Goal: Obtain resource: Download file/media

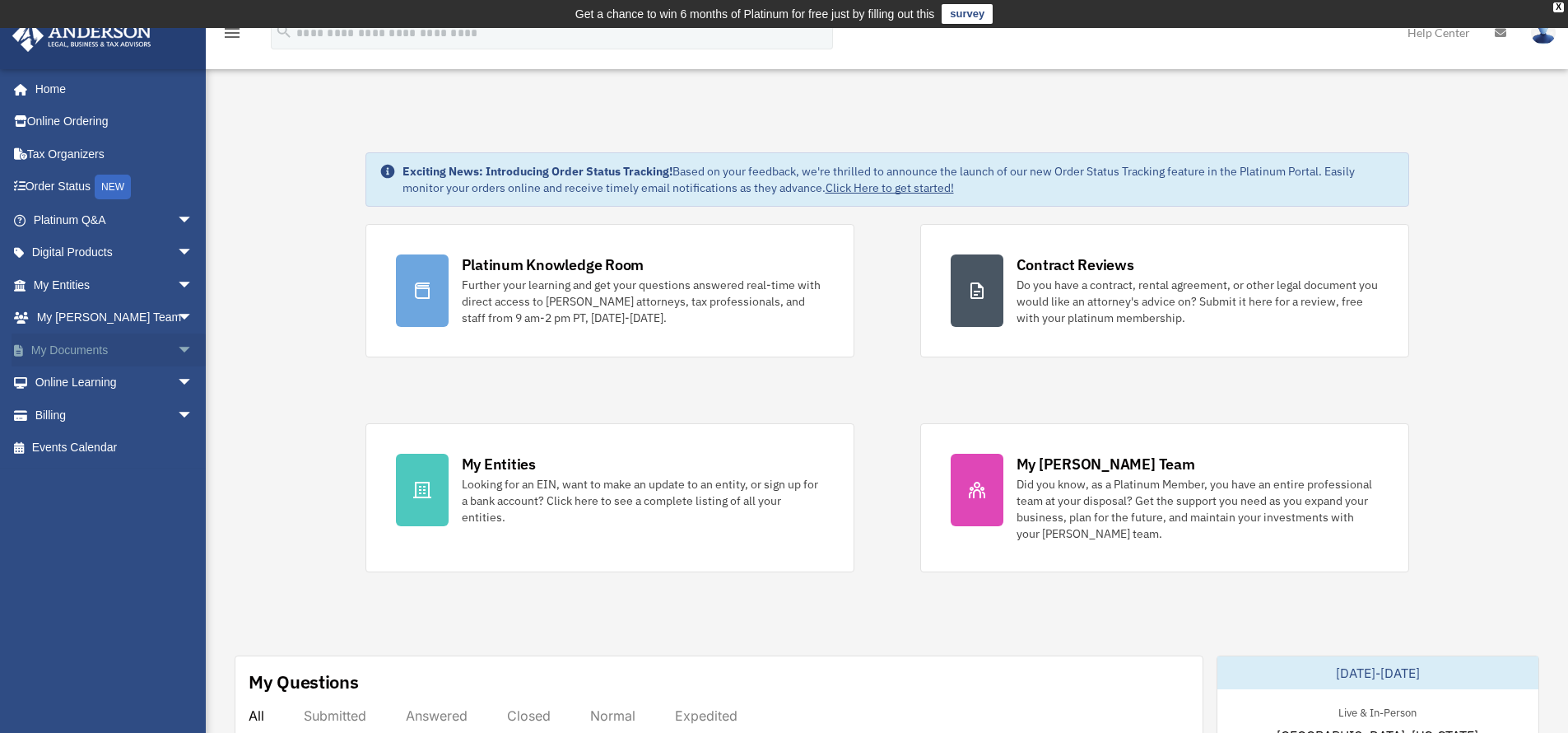
click at [177, 348] on span "arrow_drop_down" at bounding box center [193, 350] width 33 height 34
click at [149, 386] on link "Box" at bounding box center [119, 382] width 195 height 33
click at [1562, 8] on div "X" at bounding box center [1558, 8] width 10 height 9
click at [1562, 7] on div "X" at bounding box center [1558, 8] width 10 height 9
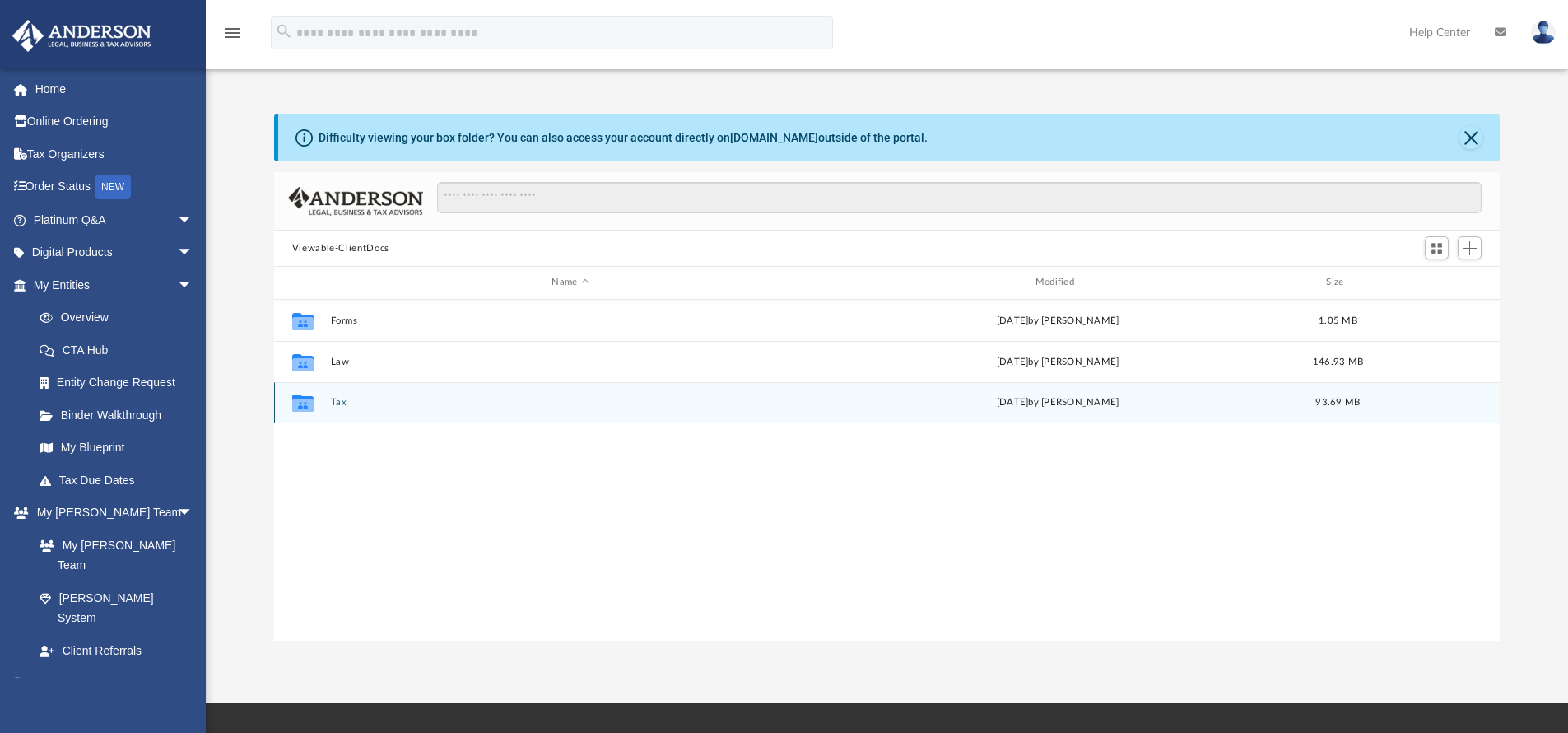
scroll to position [13, 13]
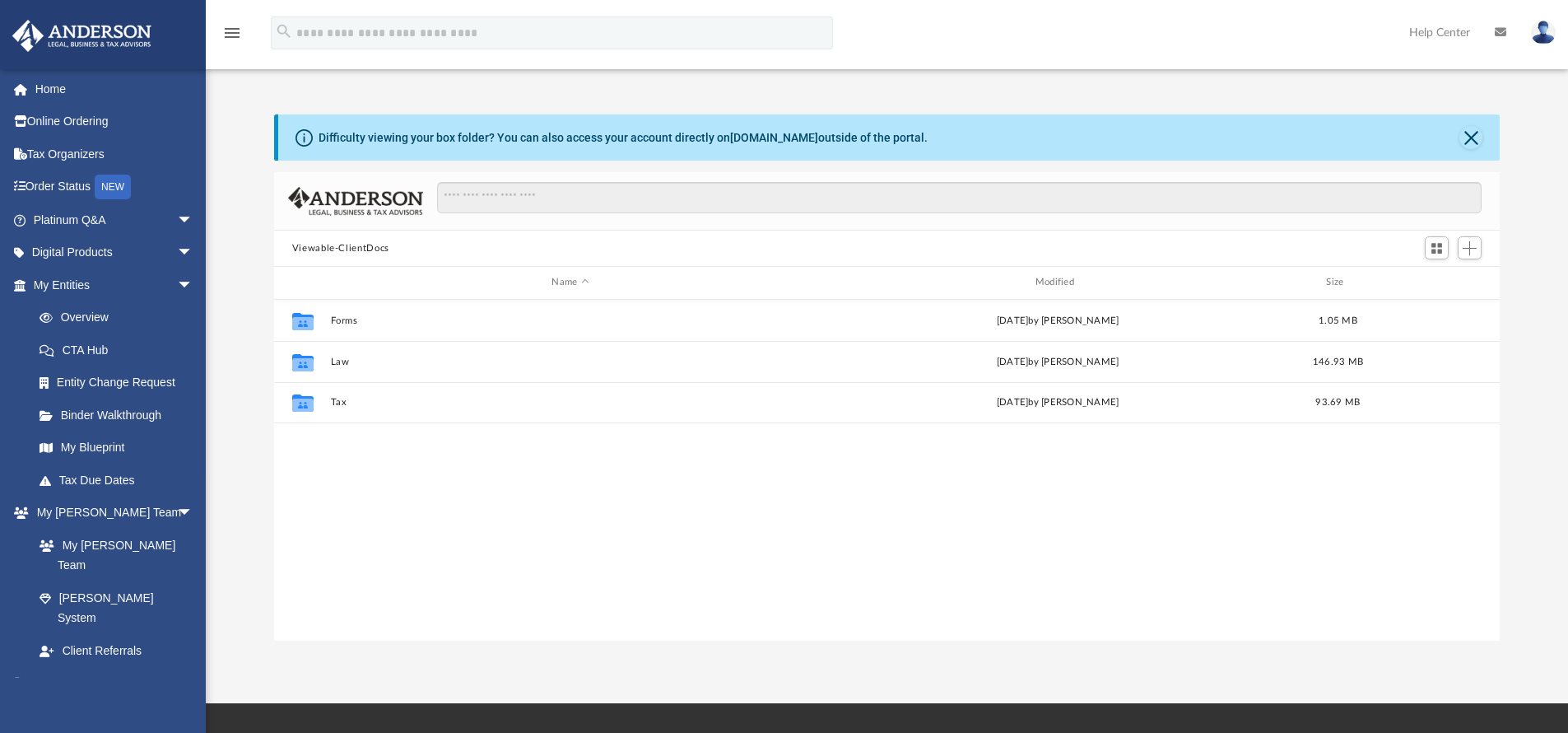
click at [235, 346] on div "Difficulty viewing your box folder? You can also access your account directly o…" at bounding box center [887, 377] width 1362 height 526
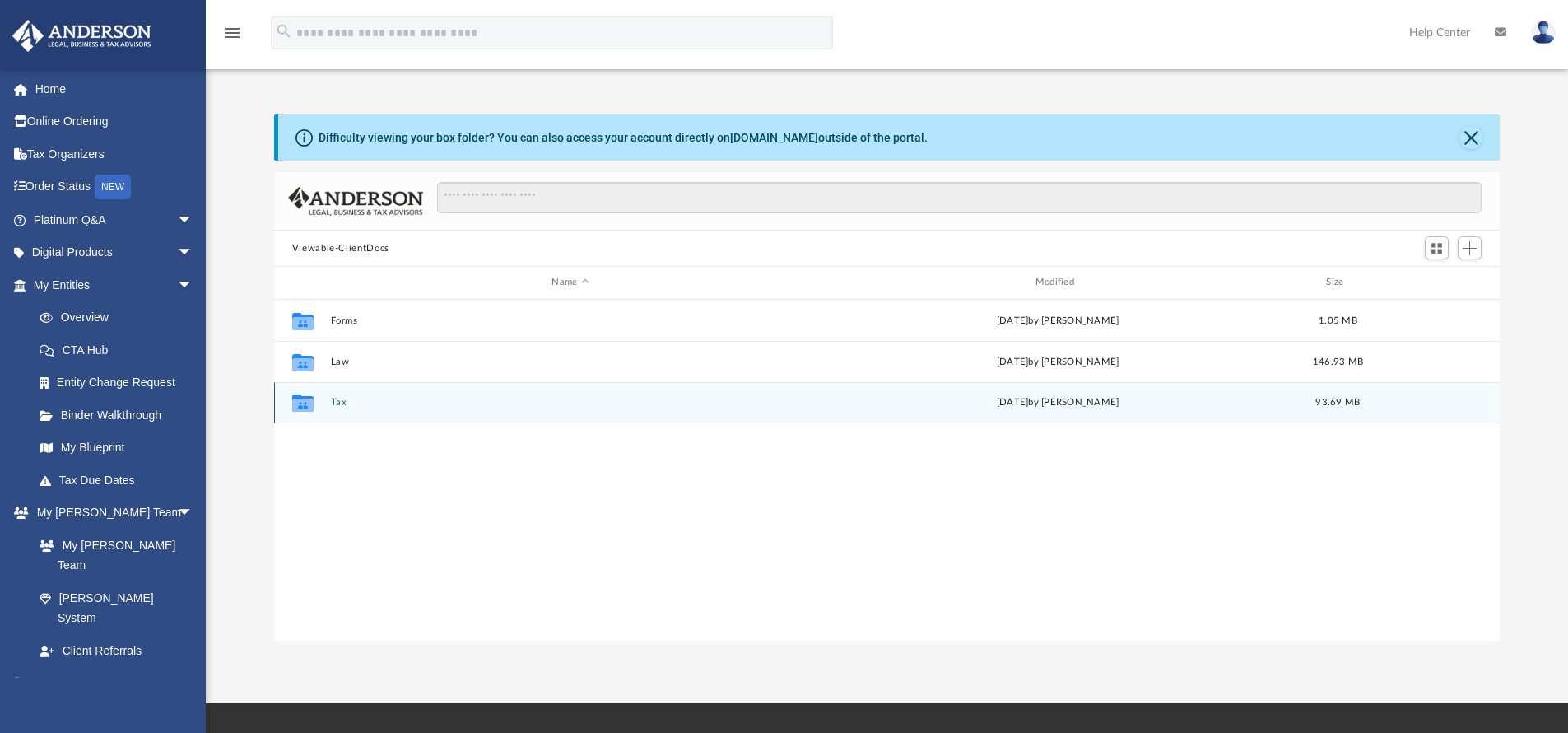
click at [338, 406] on button "Tax" at bounding box center [570, 402] width 480 height 10
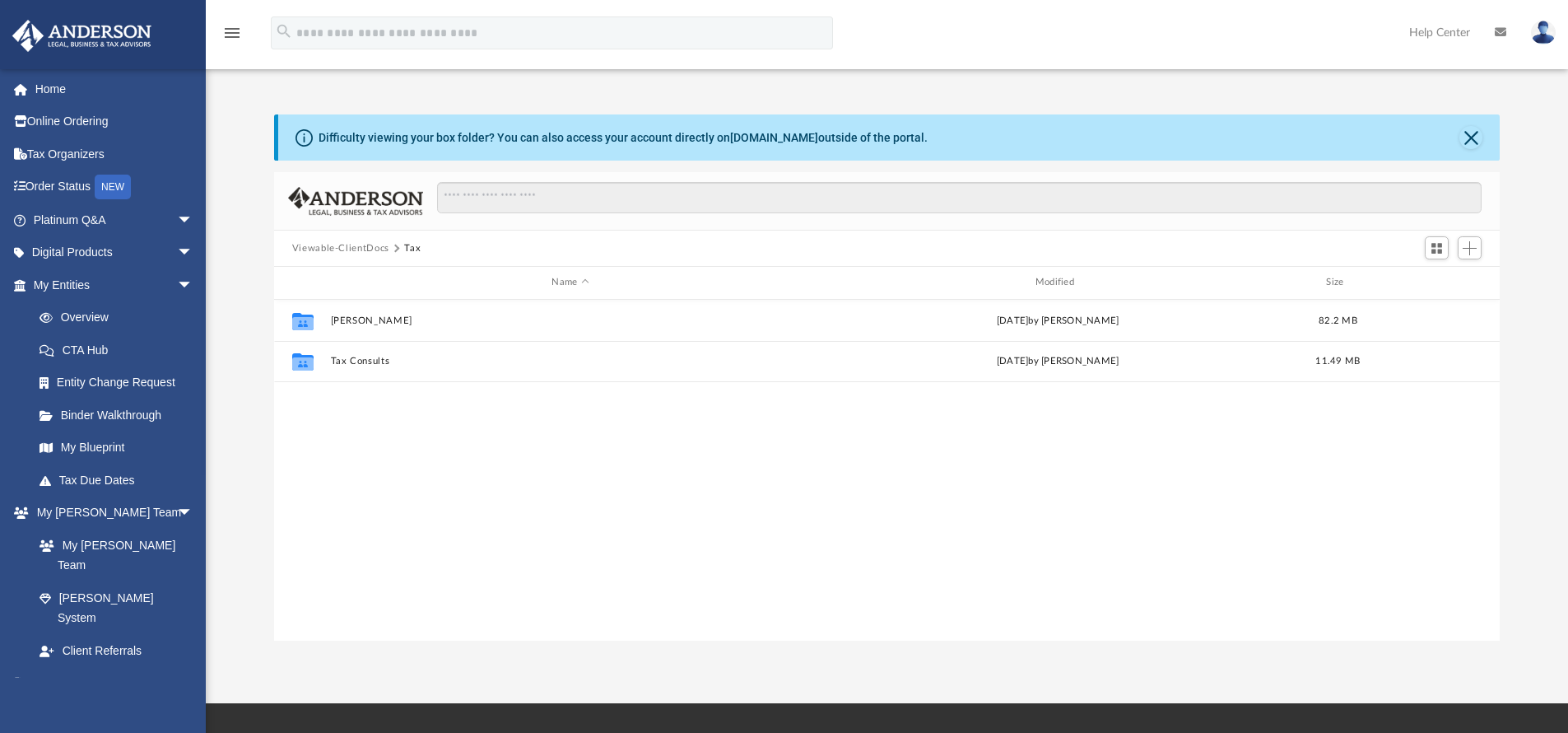
click at [253, 391] on div "Difficulty viewing your box folder? You can also access your account directly o…" at bounding box center [887, 377] width 1362 height 526
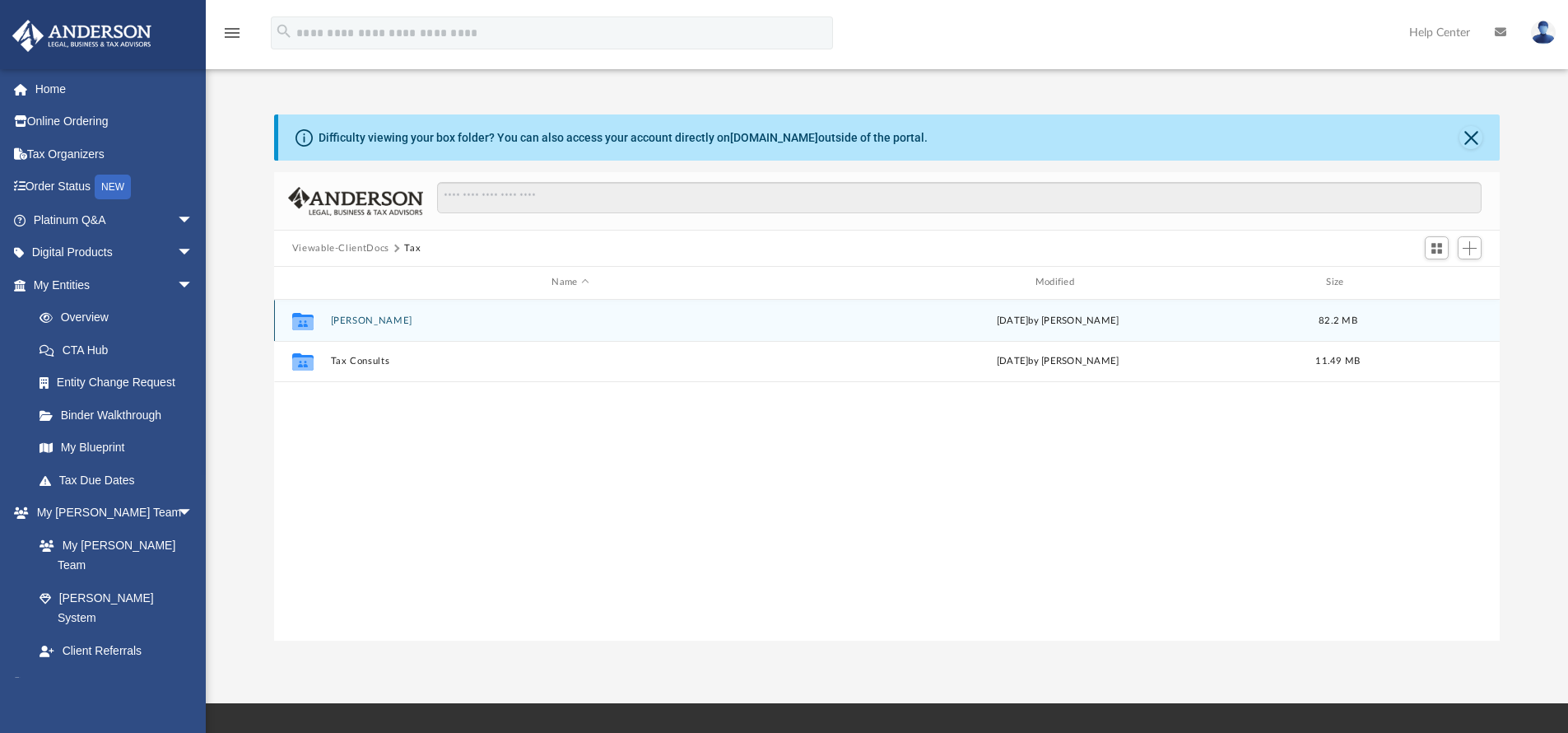
click at [342, 326] on button "[PERSON_NAME]" at bounding box center [570, 320] width 480 height 10
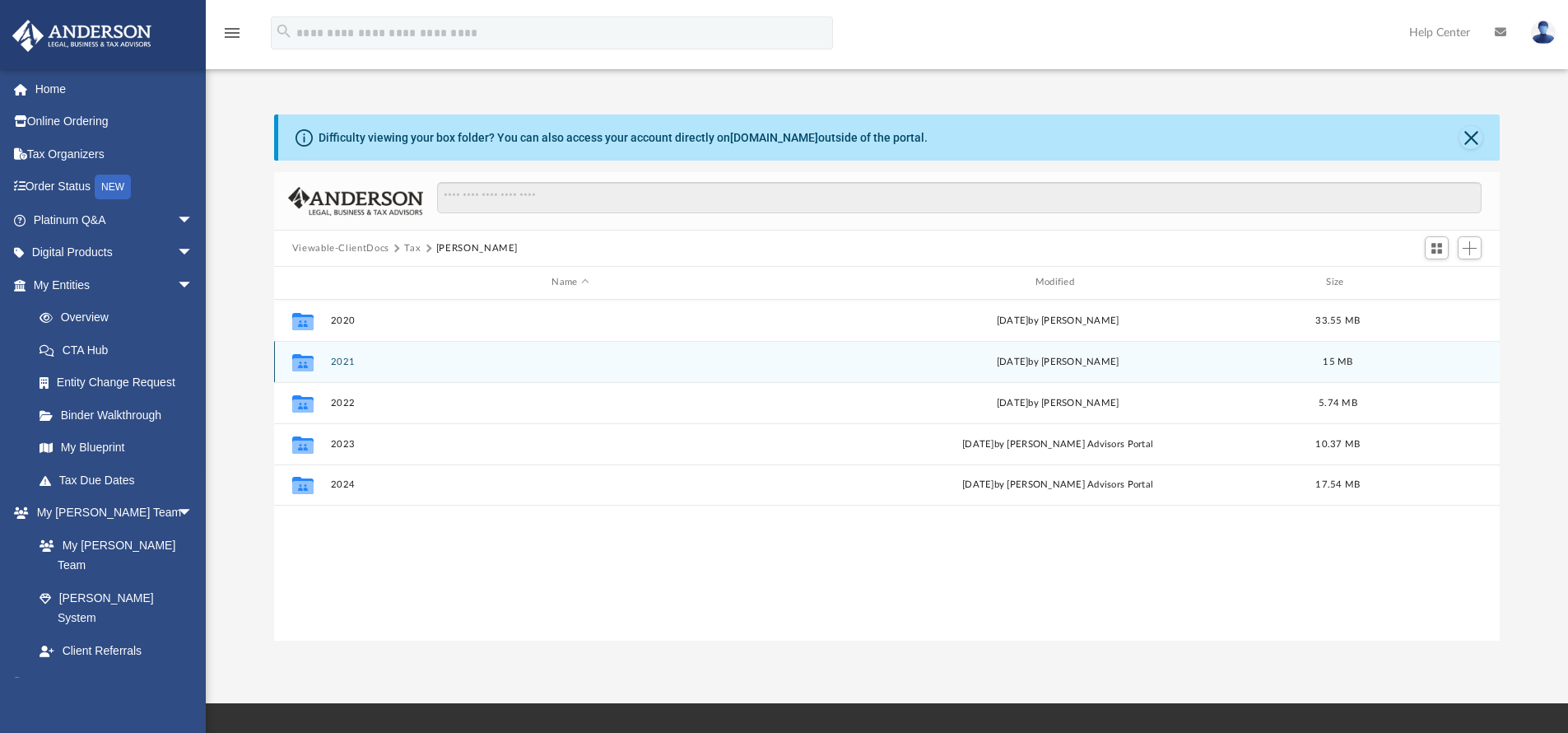
click at [339, 361] on button "2021" at bounding box center [570, 361] width 480 height 10
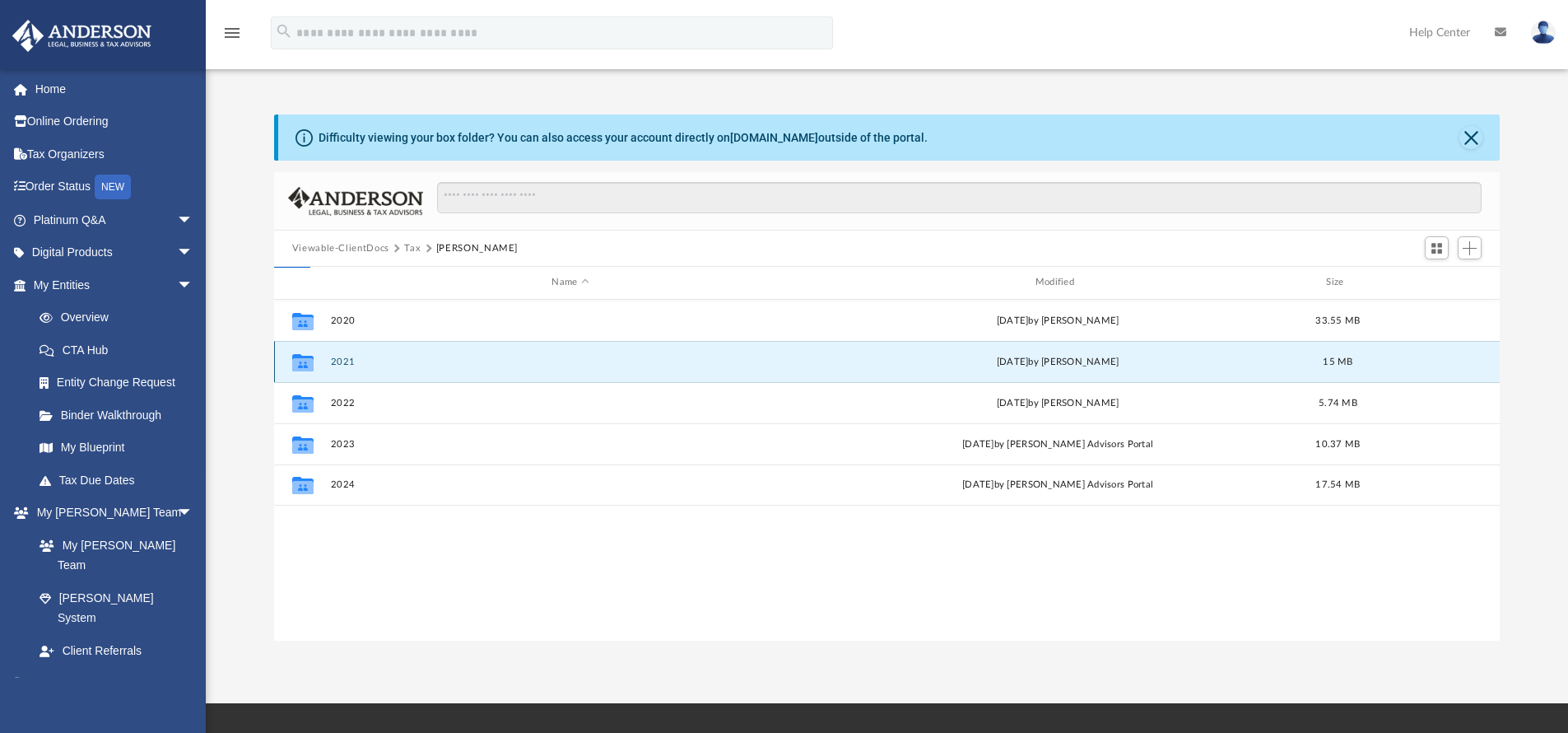
click at [339, 361] on button "2021" at bounding box center [570, 361] width 480 height 10
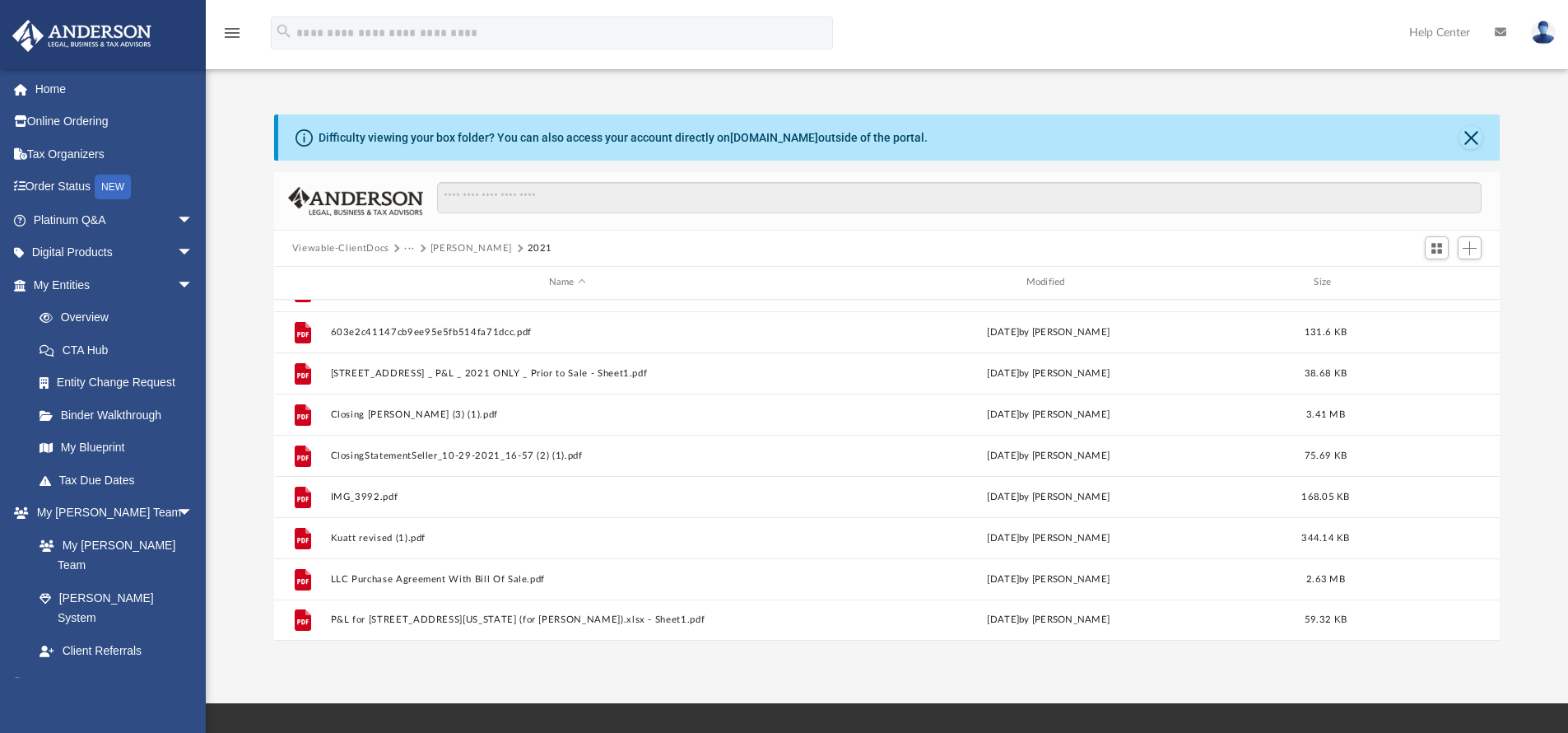
scroll to position [197, 0]
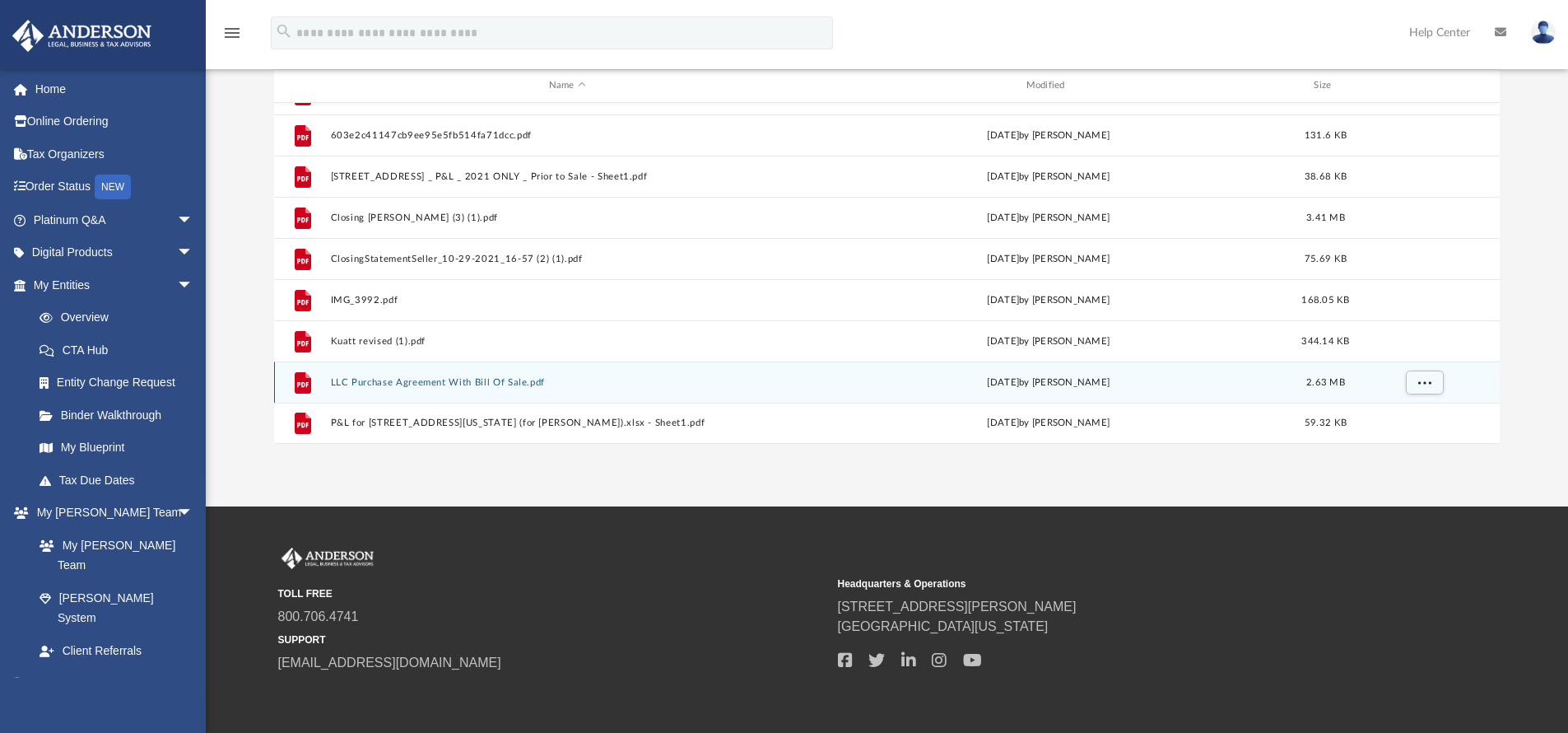
click at [457, 388] on div "File LLC Purchase Agreement With Bill Of Sale.pdf [DATE] by [PERSON_NAME] 2.63 …" at bounding box center [887, 382] width 1227 height 41
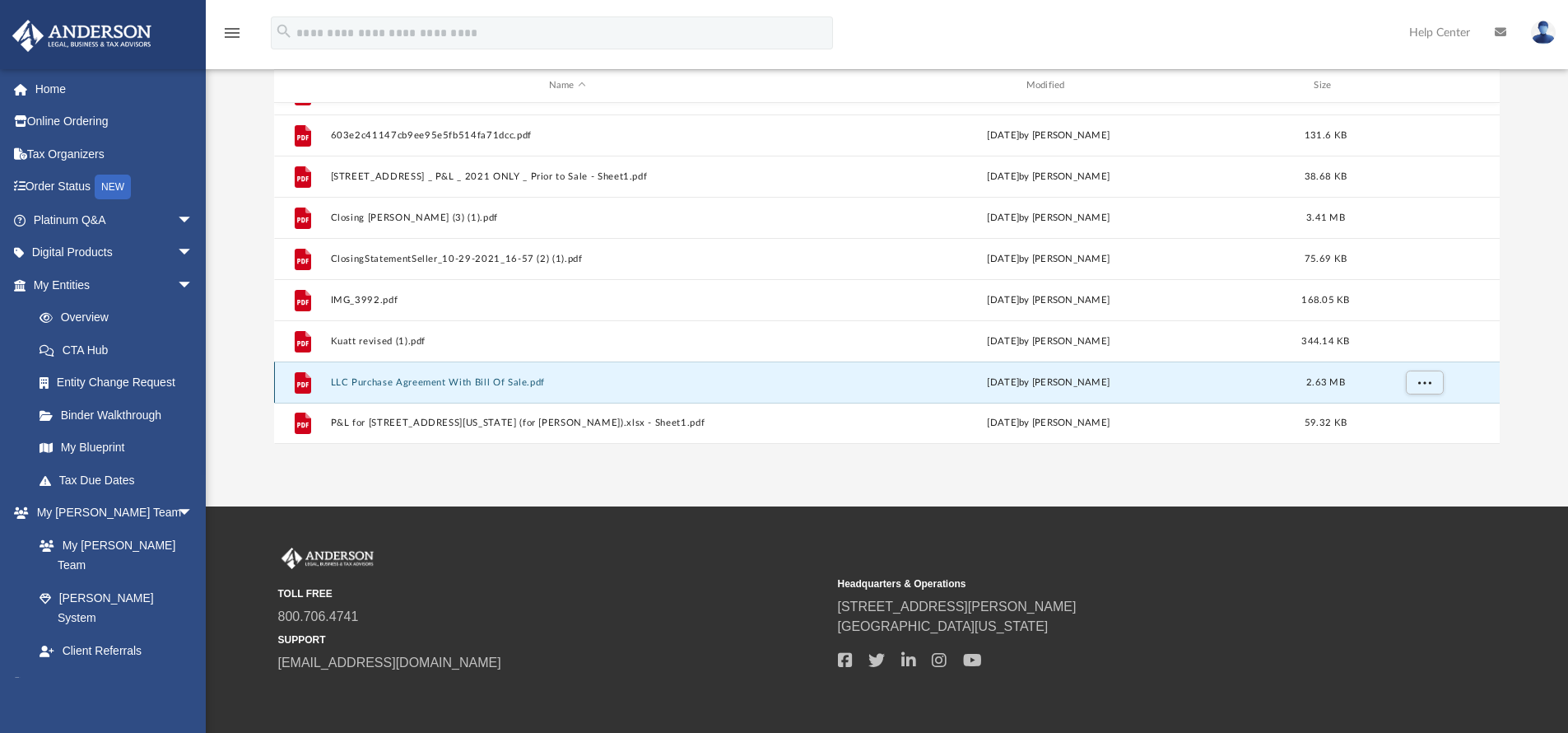
click at [453, 385] on button "LLC Purchase Agreement With Bill Of Sale.pdf" at bounding box center [567, 382] width 474 height 10
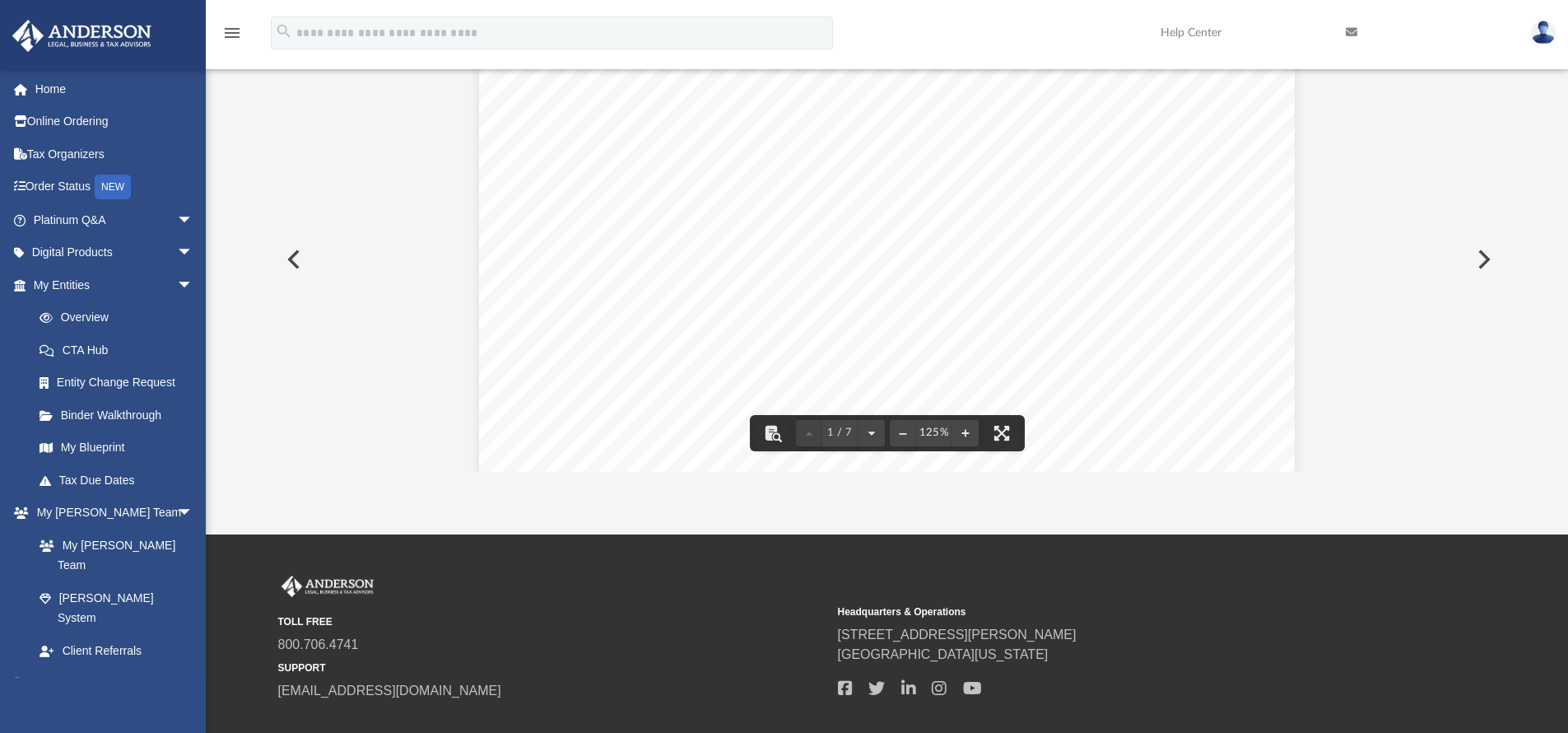
scroll to position [0, 0]
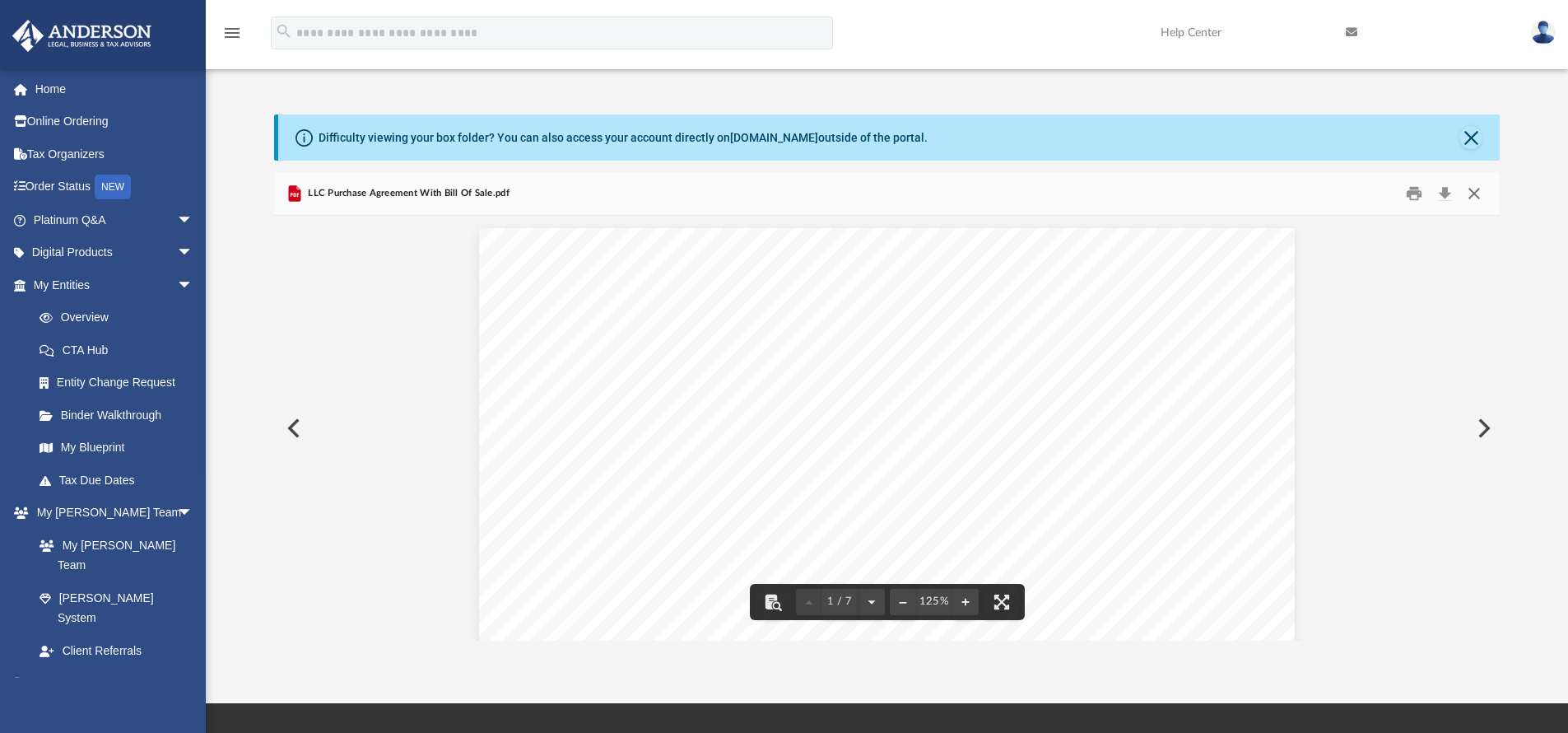
click at [1470, 195] on button "Close" at bounding box center [1473, 193] width 29 height 25
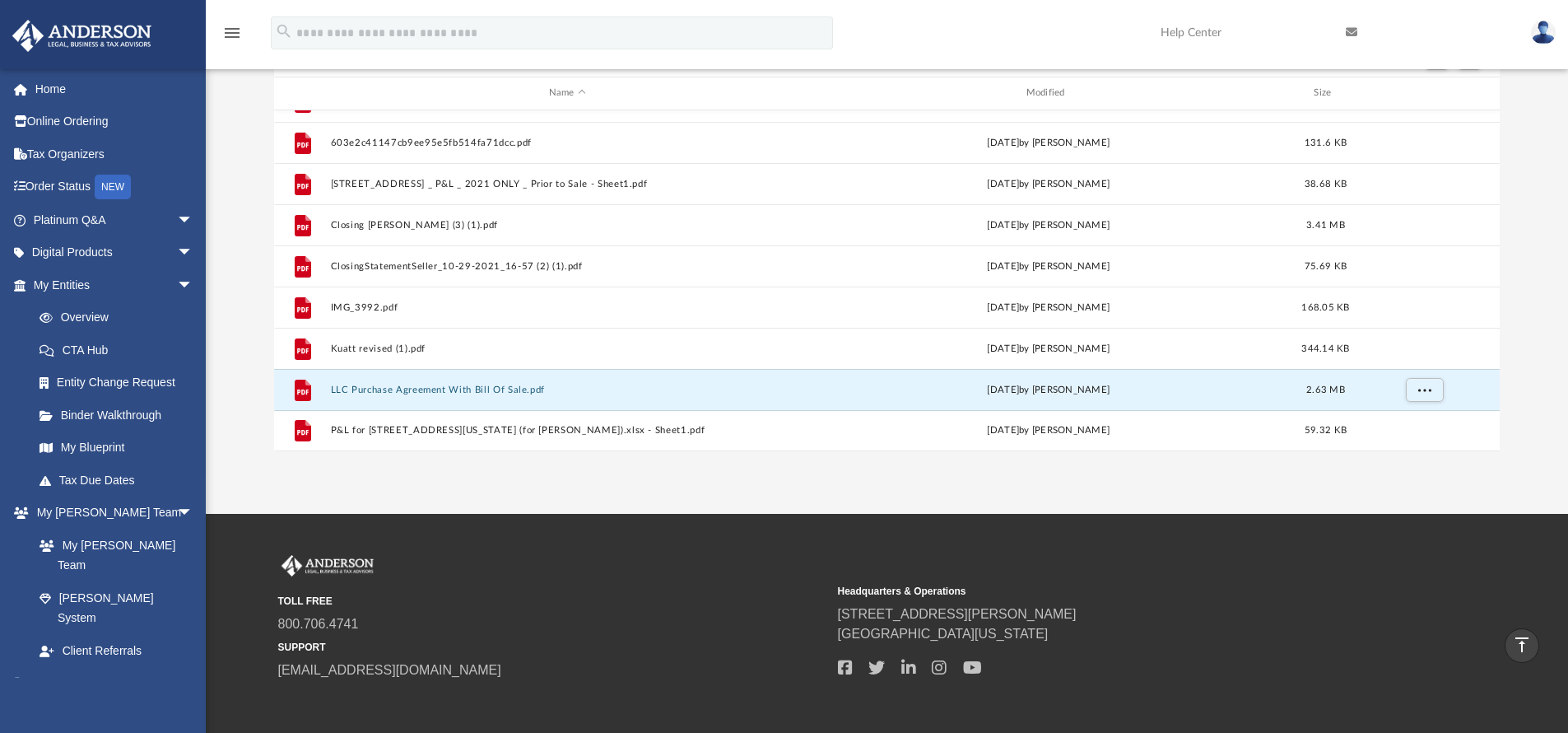
scroll to position [140, 0]
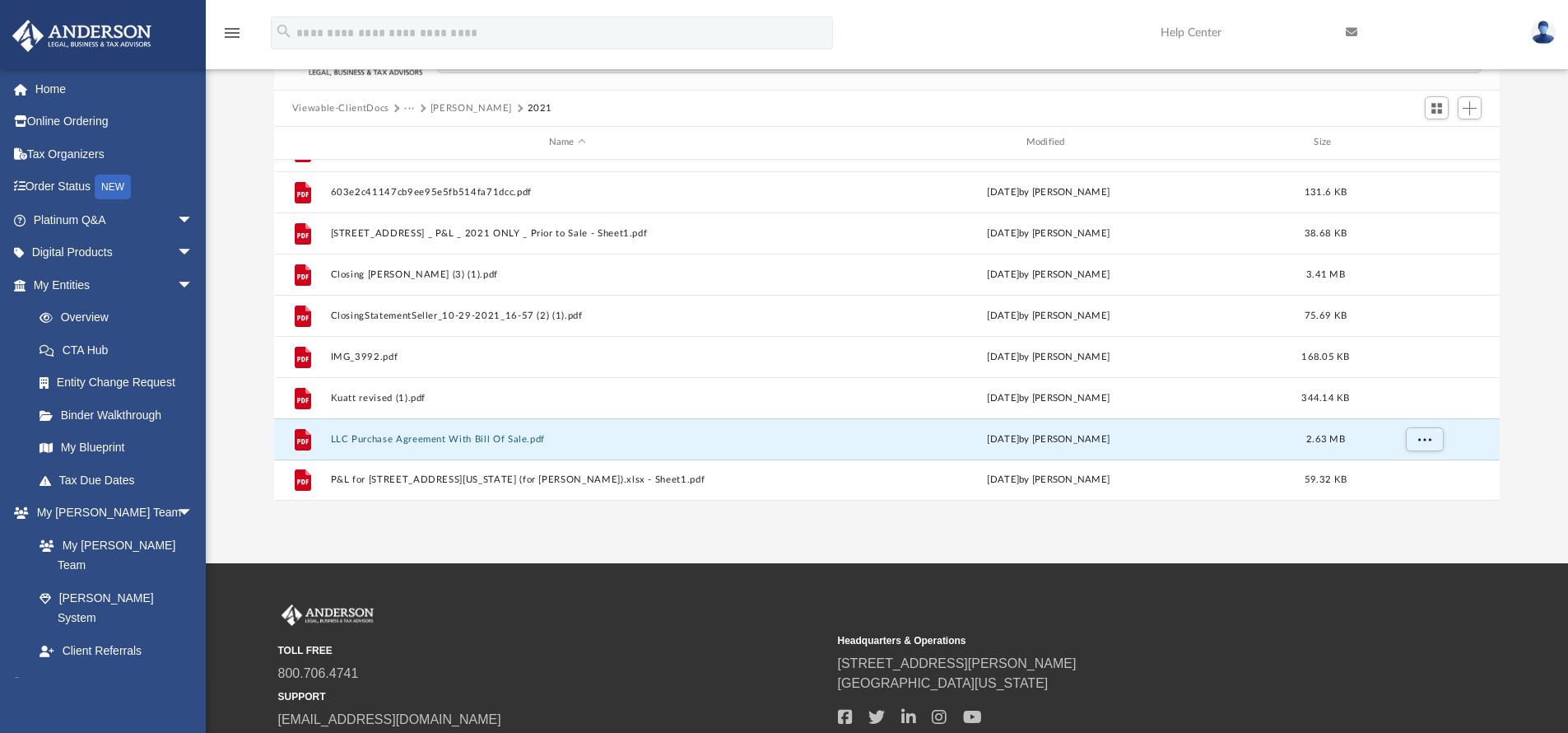
click at [756, 553] on div "App [EMAIL_ADDRESS][DOMAIN_NAME] Sign Out [EMAIL_ADDRESS][DOMAIN_NAME] Home Onl…" at bounding box center [784, 211] width 1568 height 703
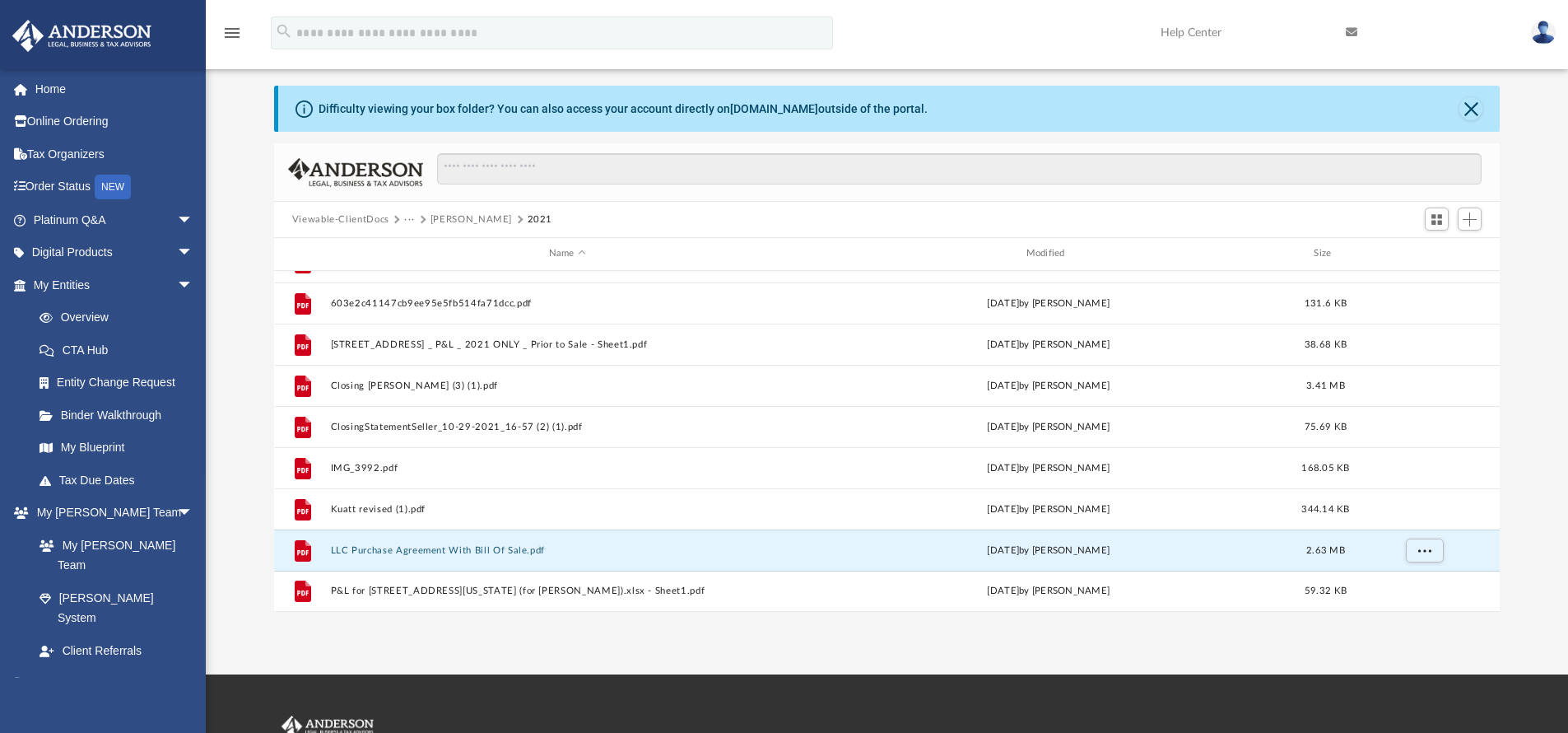
scroll to position [293, 0]
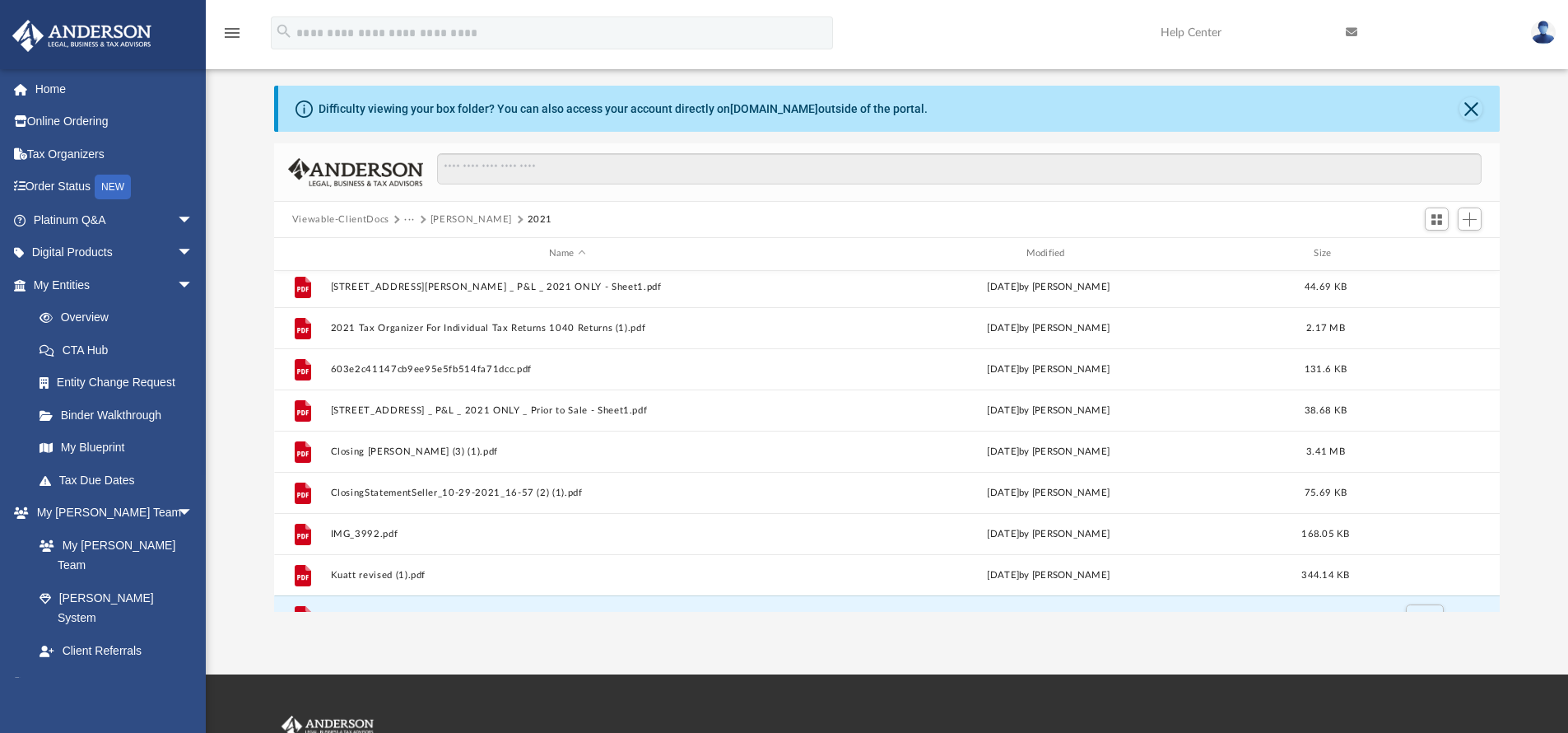
click at [1482, 217] on div at bounding box center [1452, 219] width 66 height 30
click at [1466, 220] on span "Add" at bounding box center [1469, 219] width 14 height 14
click at [1424, 253] on li "Upload" at bounding box center [1446, 252] width 53 height 17
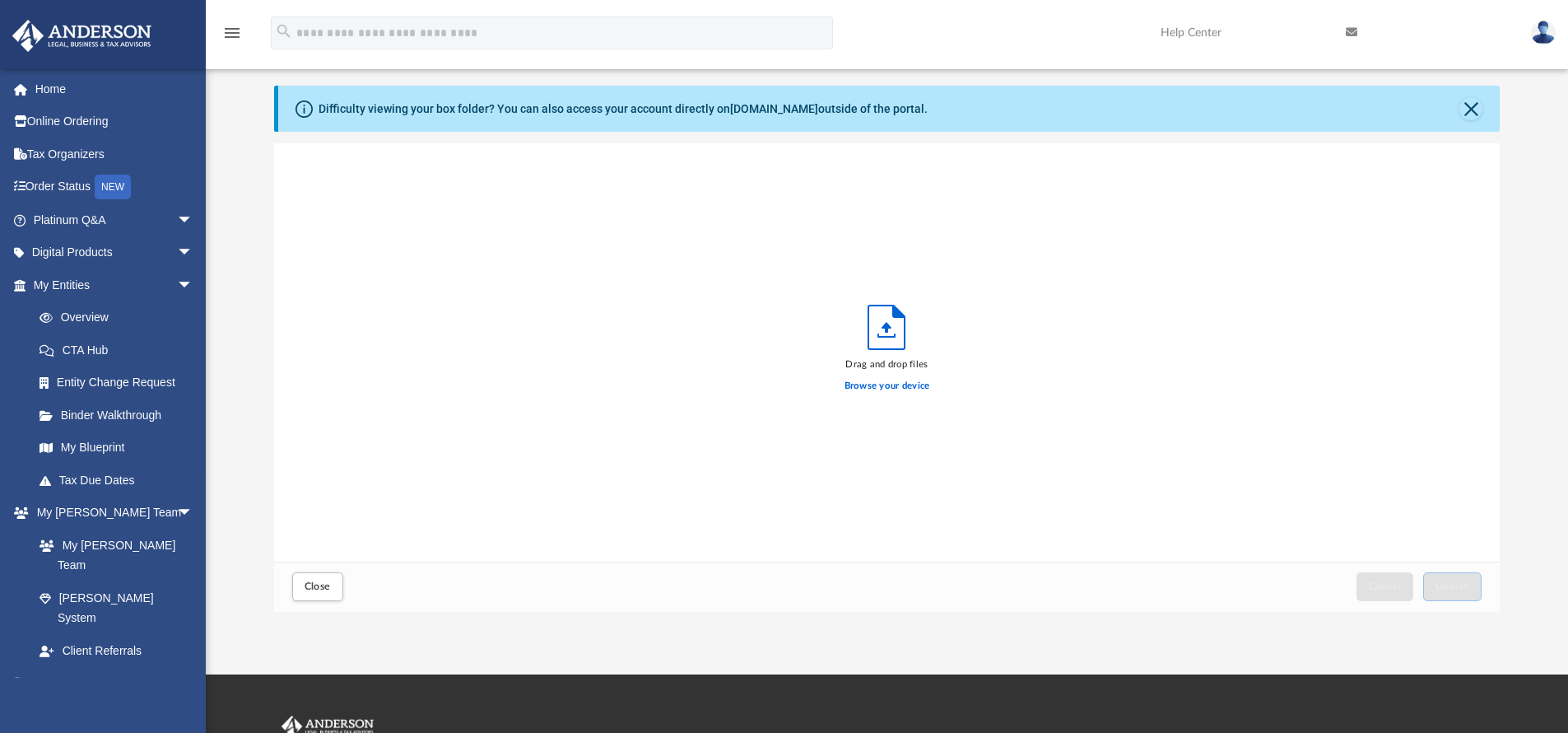
scroll to position [405, 1213]
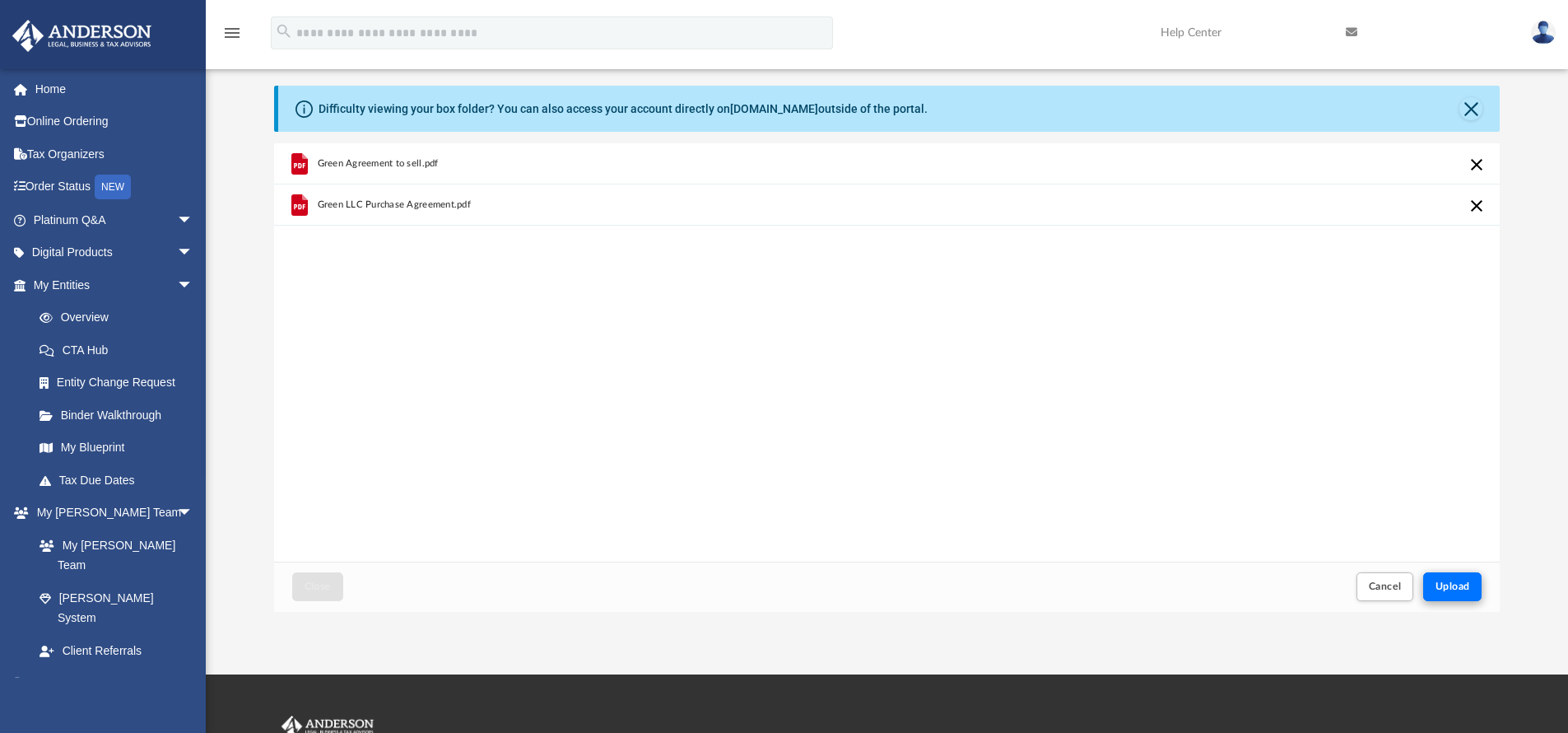
click at [1455, 591] on span "Upload" at bounding box center [1452, 586] width 35 height 9
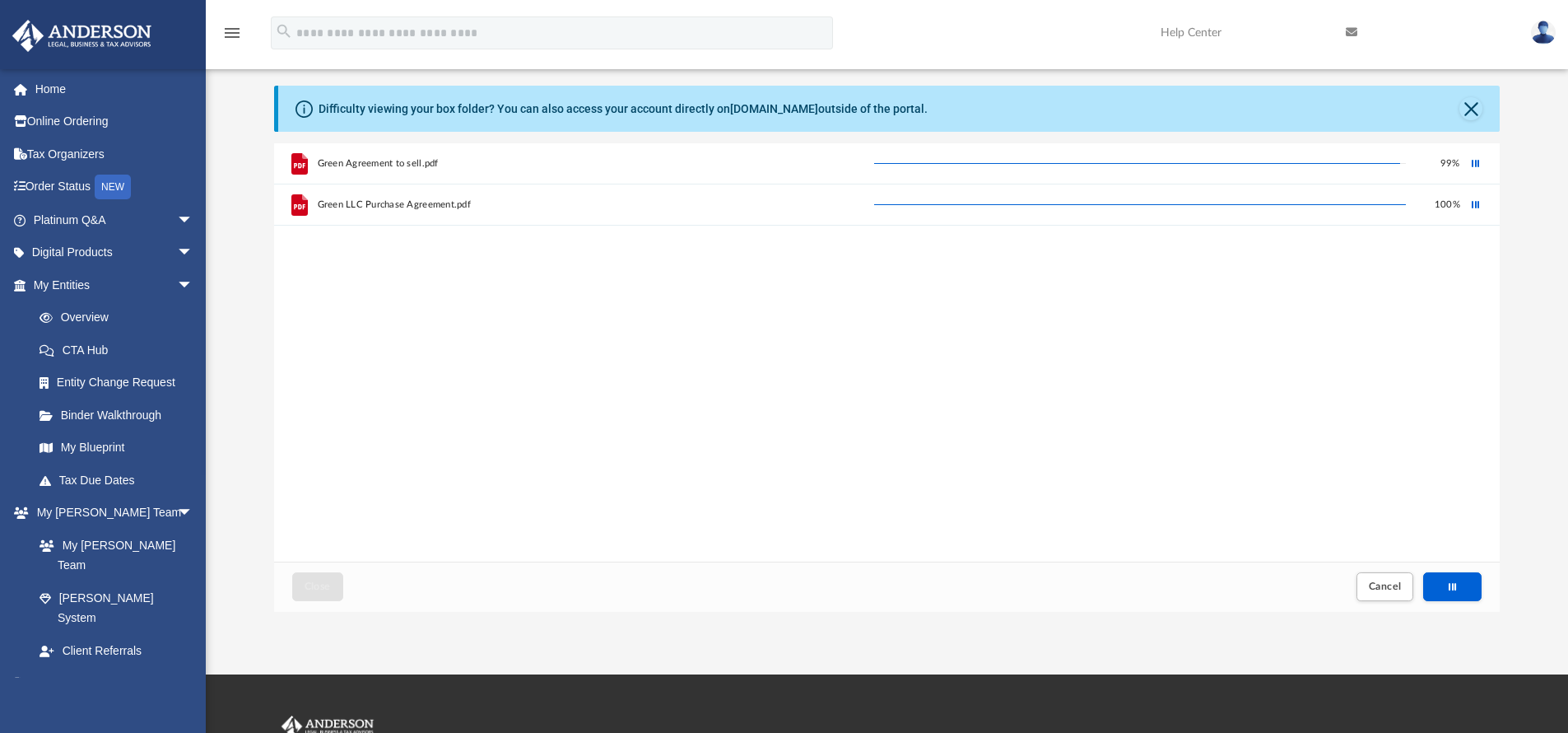
click at [1523, 271] on div "Difficulty viewing your box folder? You can also access your account directly o…" at bounding box center [887, 348] width 1362 height 526
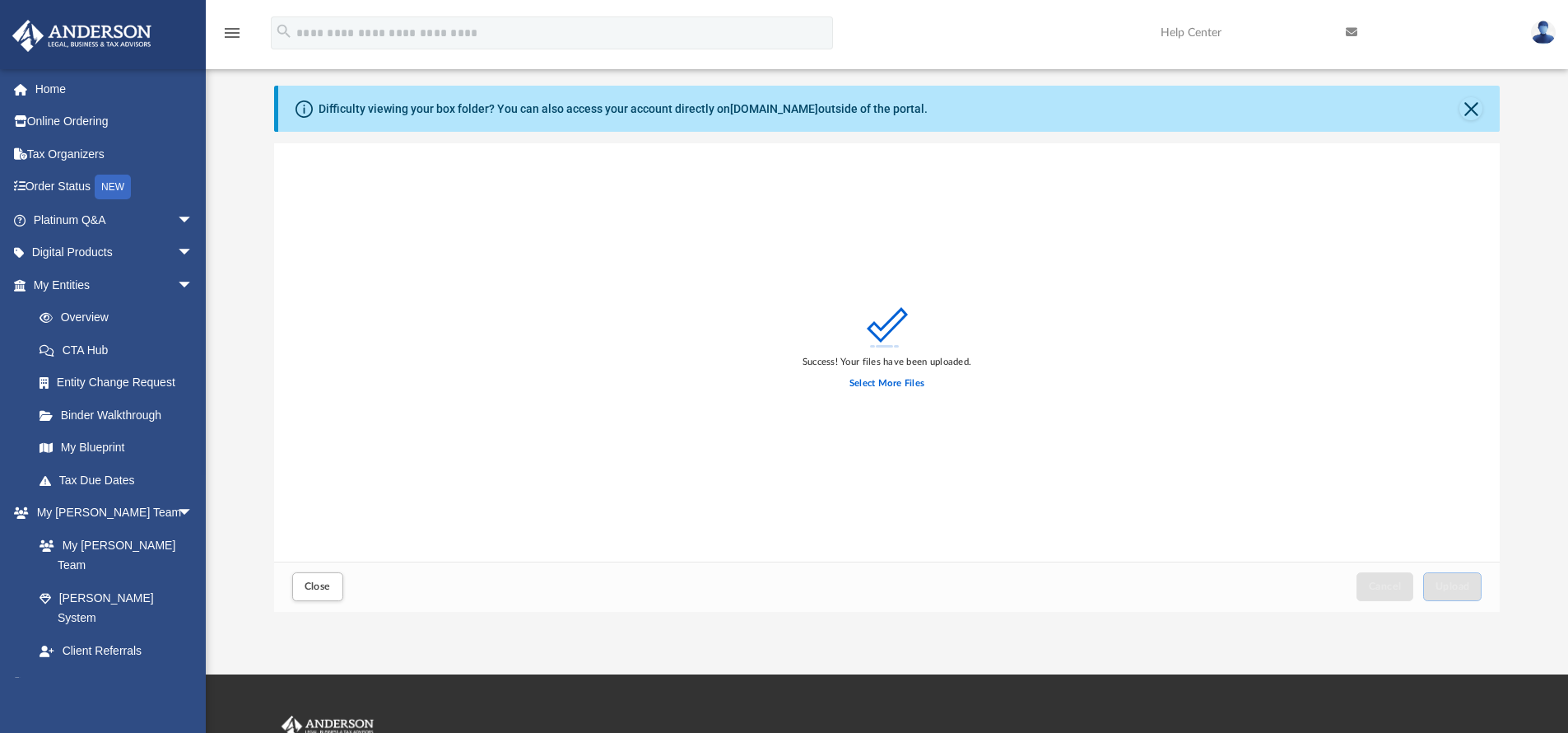
click at [1529, 273] on div "Difficulty viewing your box folder? You can also access your account directly o…" at bounding box center [887, 348] width 1362 height 526
